Goal: Task Accomplishment & Management: Manage account settings

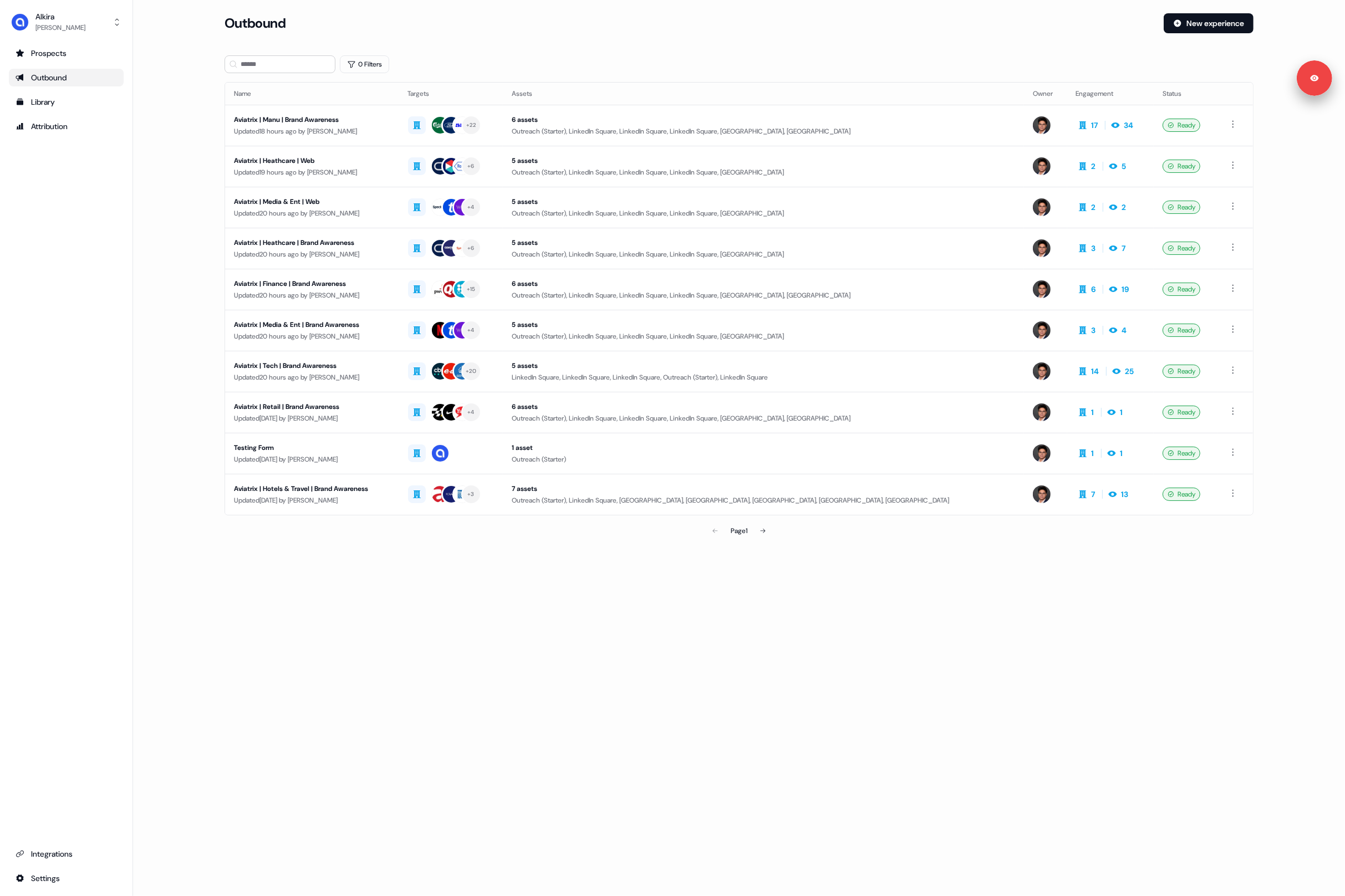
click at [199, 244] on main "Loading... Outbound New experience 0 Filters Name Targets Assets Owner Engageme…" at bounding box center [739, 293] width 1212 height 560
click at [304, 62] on input at bounding box center [280, 65] width 111 height 18
type input "*****"
click at [749, 640] on div "Loading... Outbound New experience 0 Filters Name Targets Assets Owner Engageme…" at bounding box center [739, 448] width 1212 height 896
click at [189, 102] on main "Loading... Outbound New experience 0 Filters Name Targets Assets Owner Engageme…" at bounding box center [739, 293] width 1212 height 560
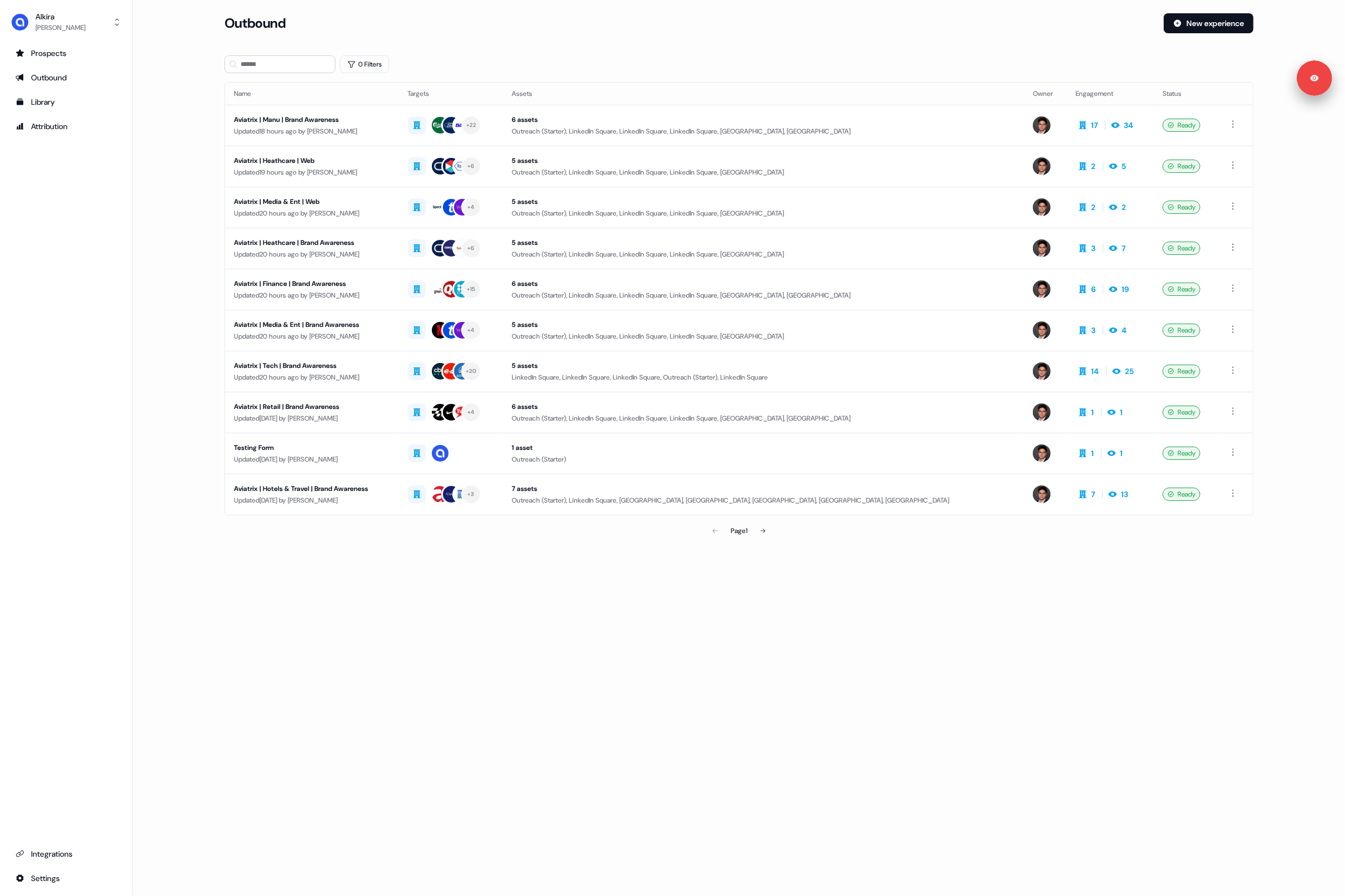
click at [204, 187] on main "Loading... Outbound New experience 0 Filters Name Targets Assets Owner Engageme…" at bounding box center [739, 293] width 1212 height 560
click at [635, 16] on div "Outbound" at bounding box center [689, 23] width 930 height 20
click at [637, 25] on div "Outbound" at bounding box center [689, 23] width 930 height 20
click at [42, 26] on div "[PERSON_NAME]" at bounding box center [60, 27] width 50 height 11
click at [63, 89] on div "Logout" at bounding box center [65, 92] width 105 height 20
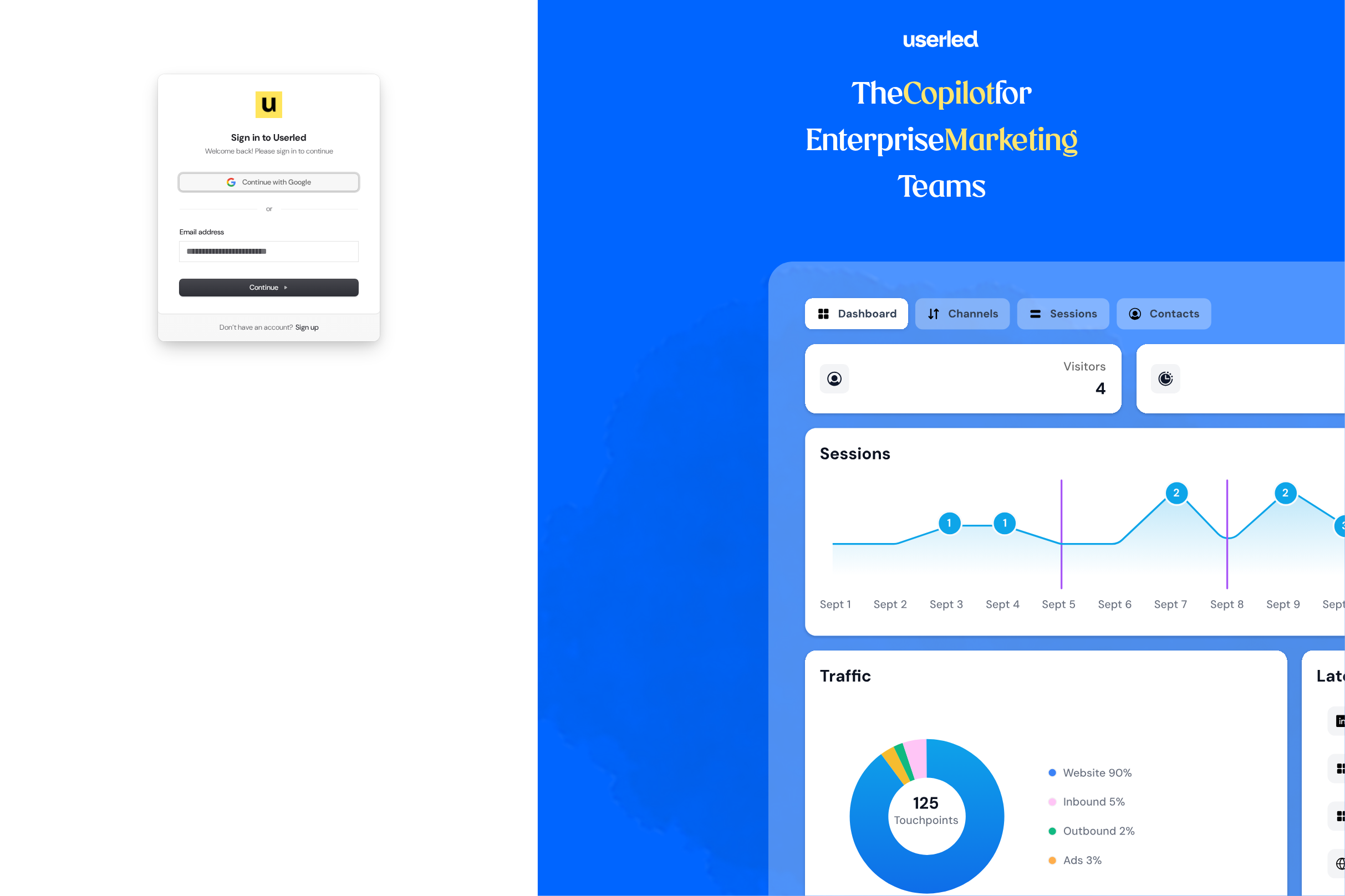
click at [228, 183] on img at bounding box center [231, 182] width 9 height 9
